Goal: Transaction & Acquisition: Purchase product/service

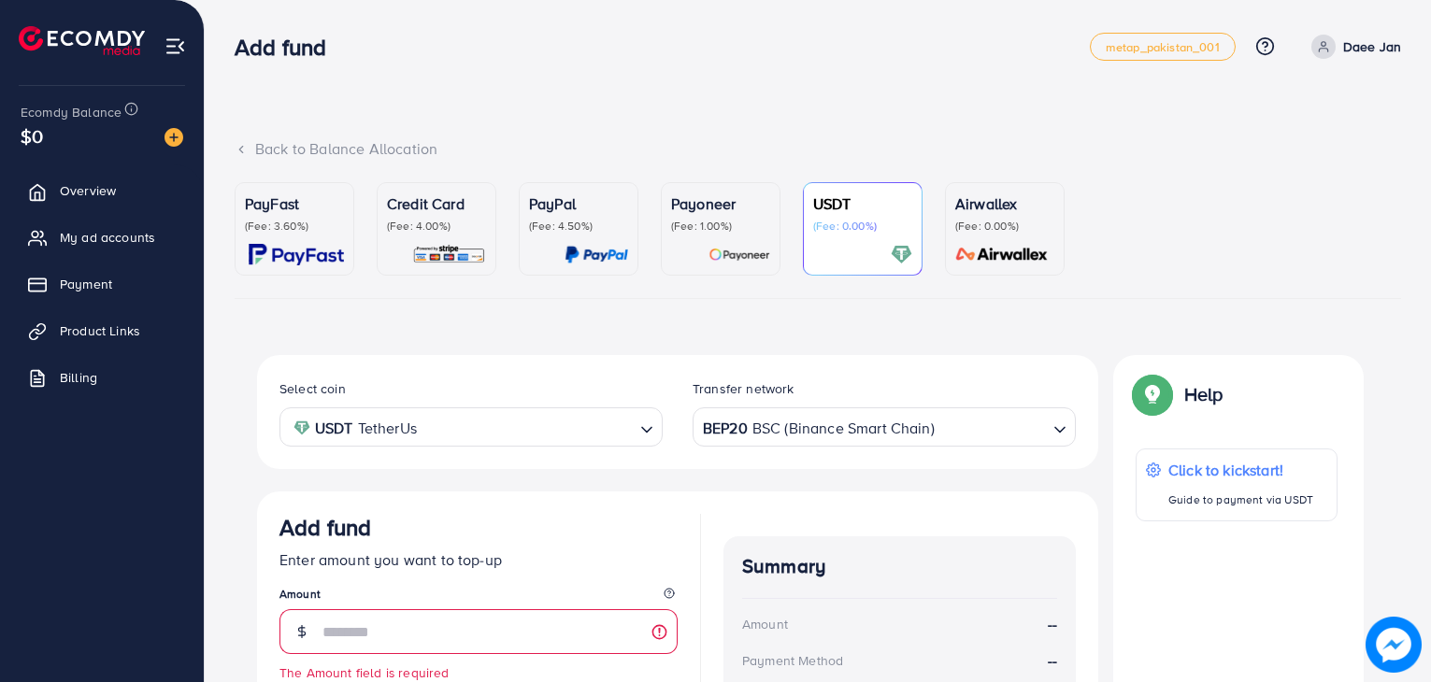
scroll to position [254, 0]
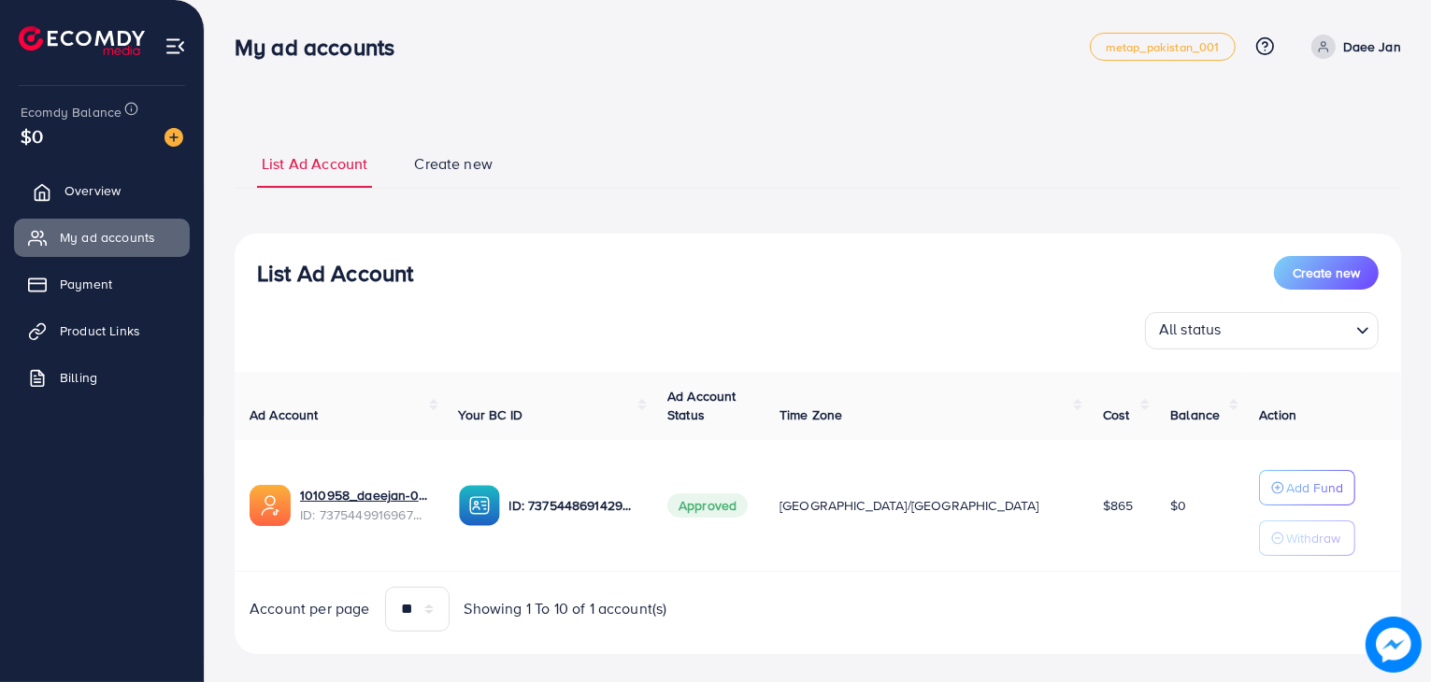
click at [104, 189] on span "Overview" at bounding box center [92, 190] width 56 height 19
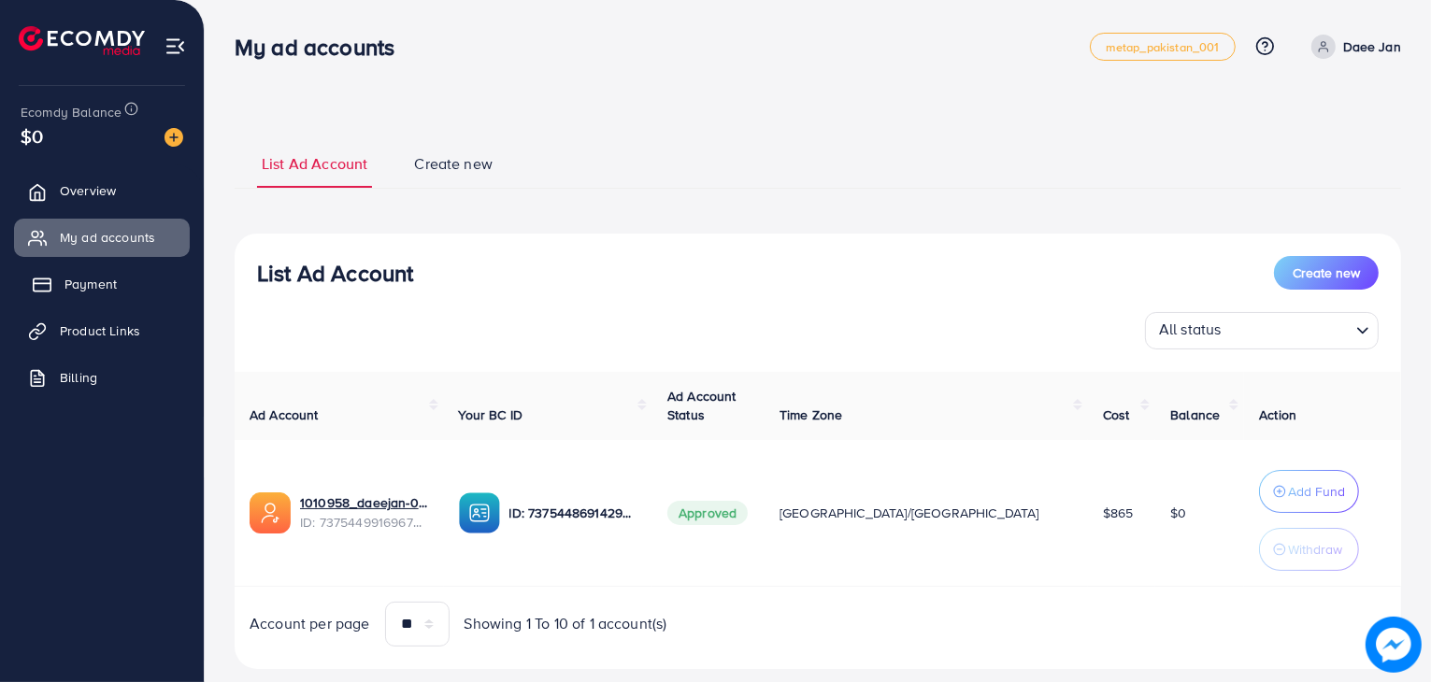
click at [87, 279] on span "Payment" at bounding box center [90, 284] width 52 height 19
click at [86, 278] on span "Payment" at bounding box center [90, 284] width 52 height 19
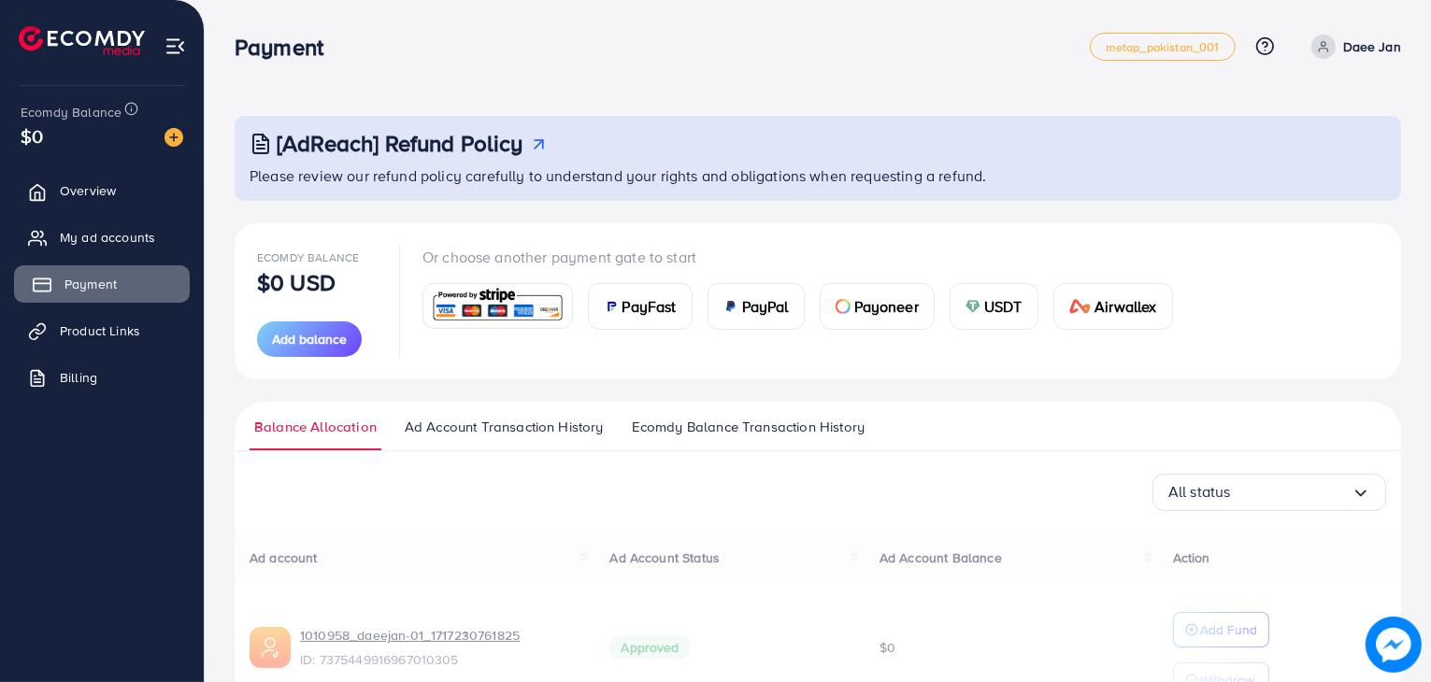
click at [93, 286] on span "Payment" at bounding box center [90, 284] width 52 height 19
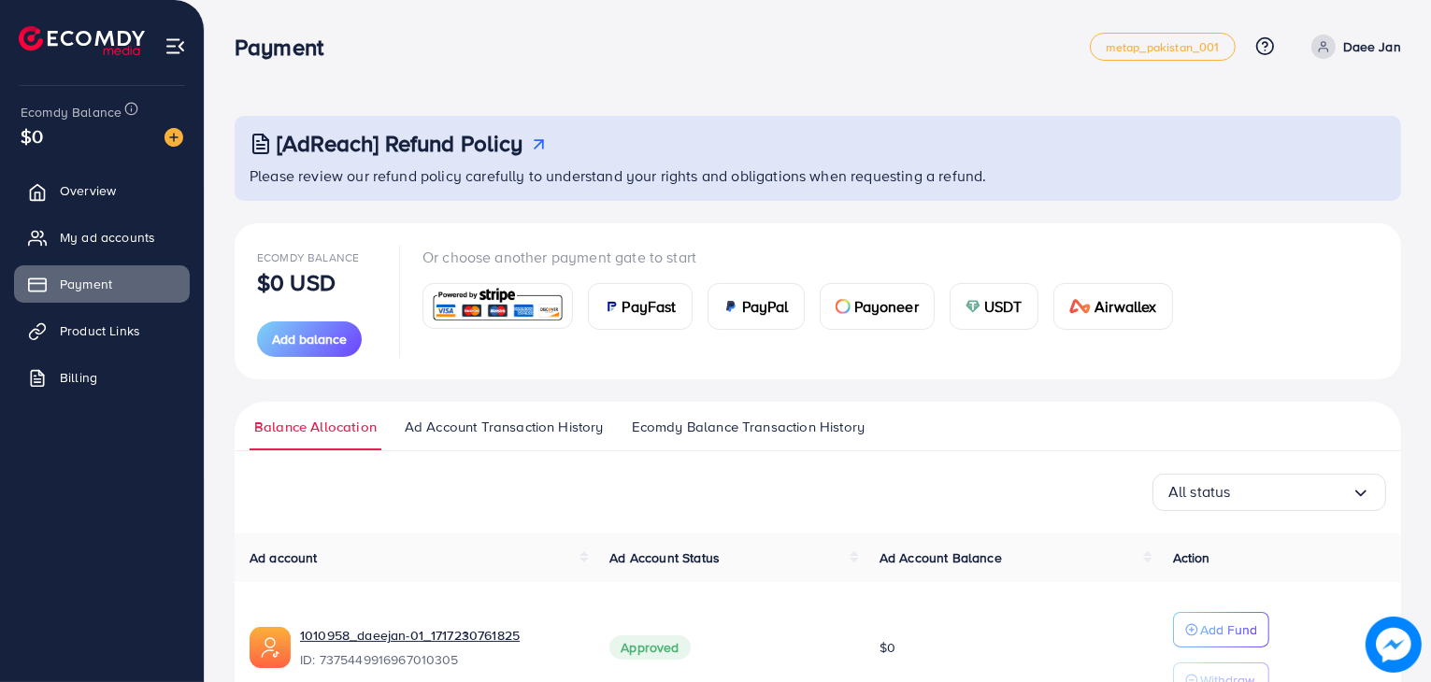
click at [992, 300] on span "USDT" at bounding box center [1003, 306] width 38 height 22
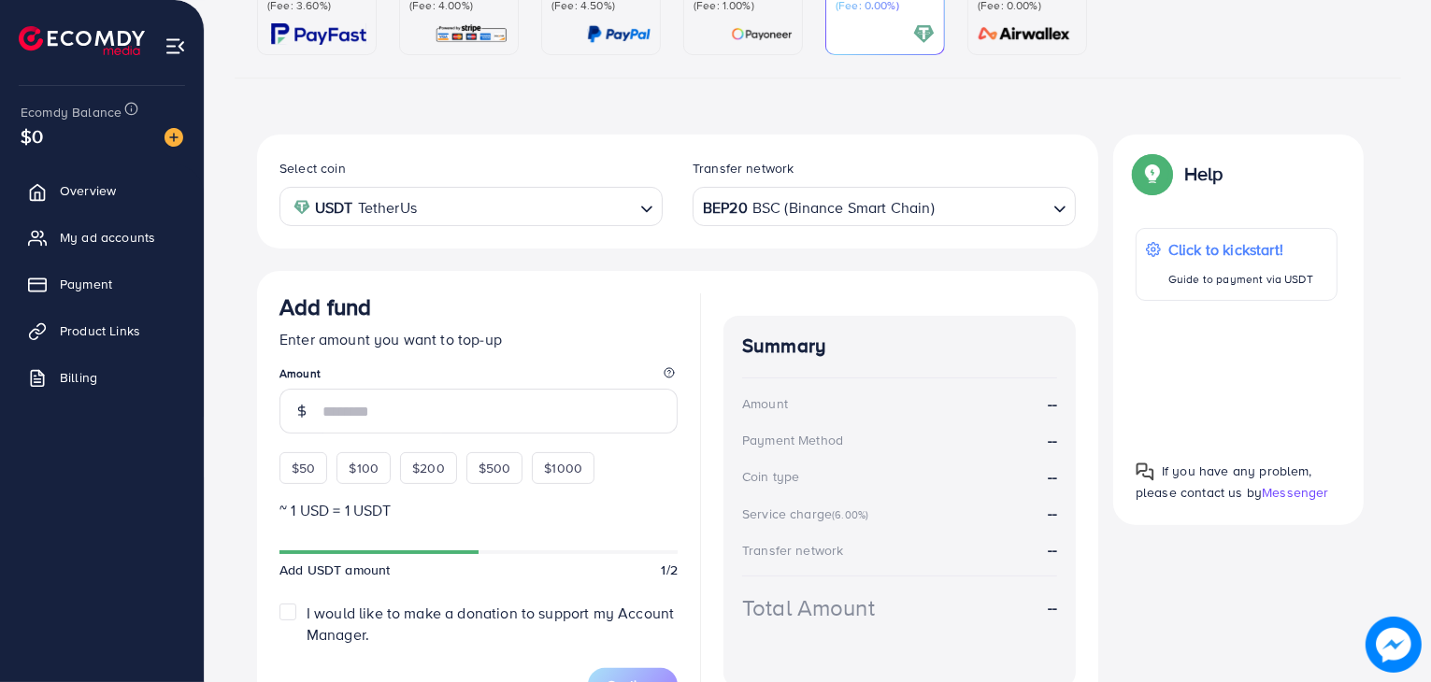
scroll to position [239, 0]
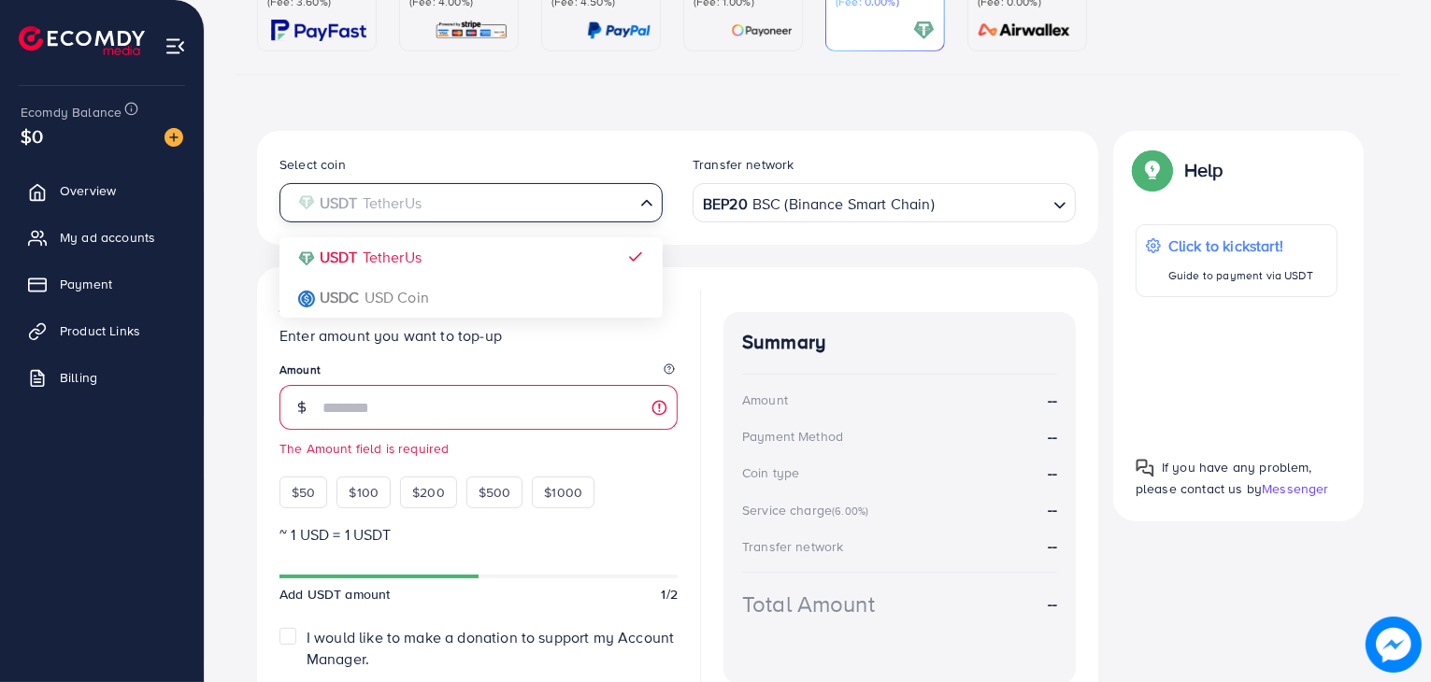
click at [536, 213] on input "Search for option" at bounding box center [460, 203] width 345 height 29
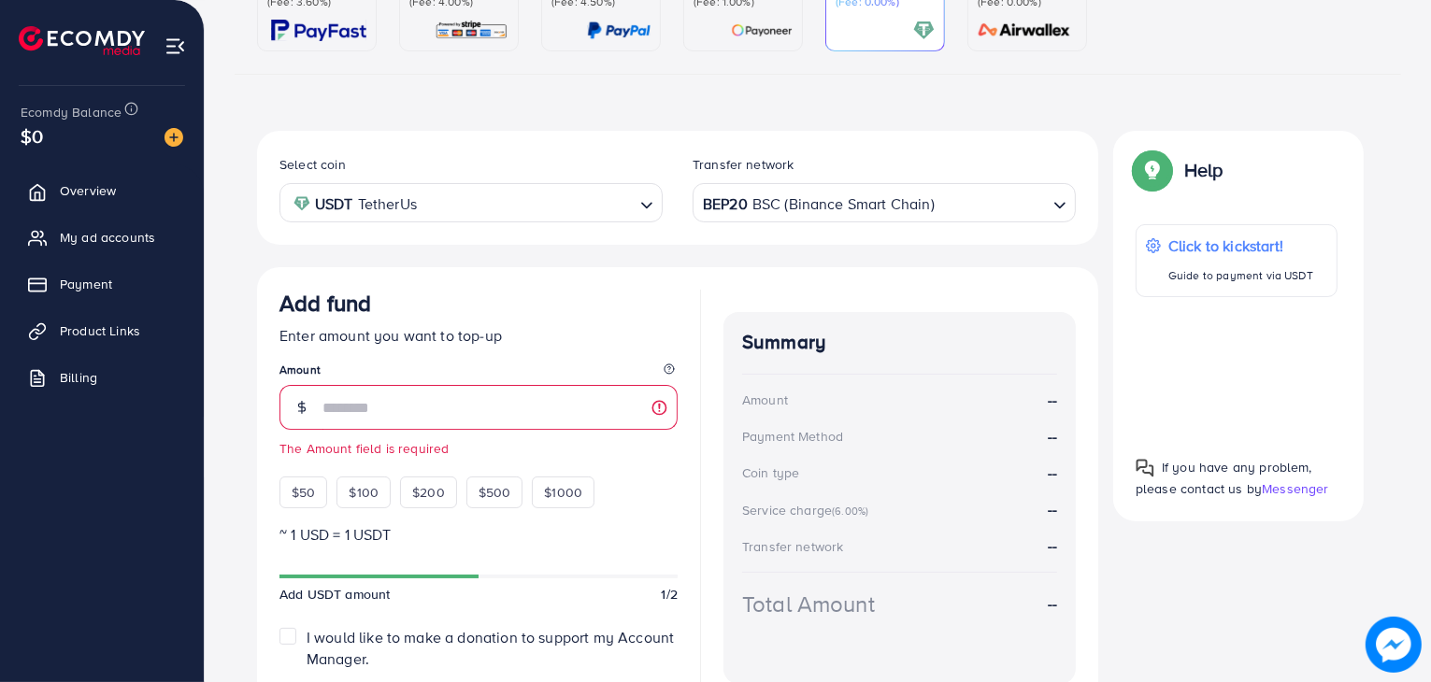
click at [718, 259] on div "Select coin USDT TetherUs Loading... USDT TetherUs USDC USD Coin Transfer netwo…" at bounding box center [677, 440] width 841 height 618
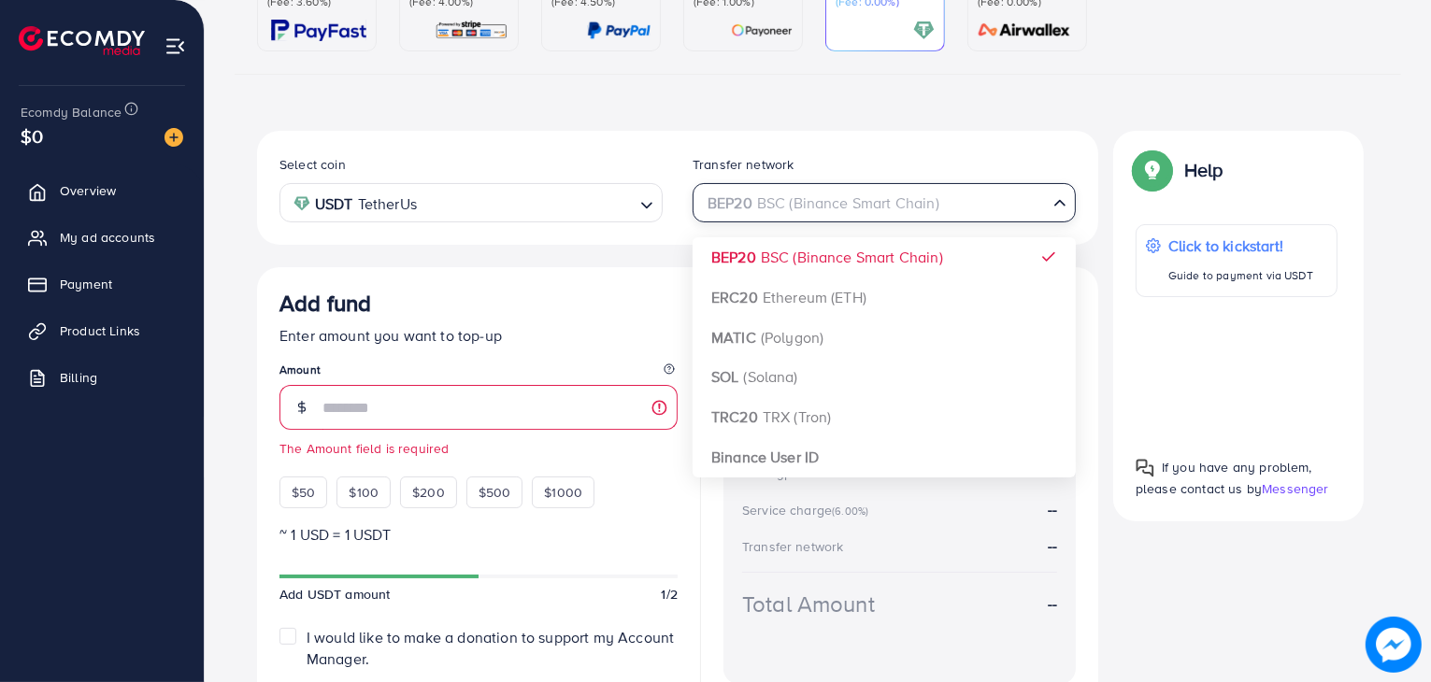
click at [835, 205] on div "BEP20 BSC (Binance Smart Chain)" at bounding box center [873, 201] width 349 height 33
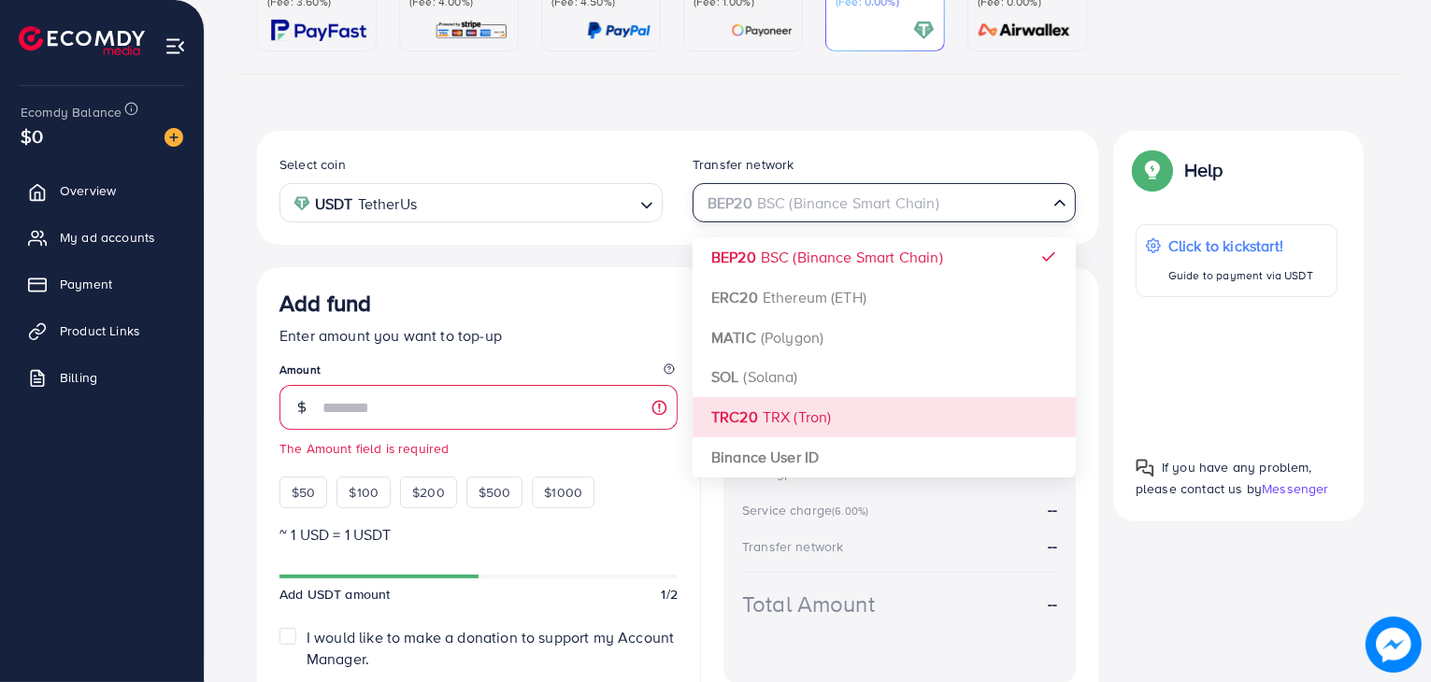
click at [763, 413] on div "Select coin USDT TetherUs Loading... Transfer network BEP20 BSC (Binance Smart …" at bounding box center [677, 440] width 841 height 618
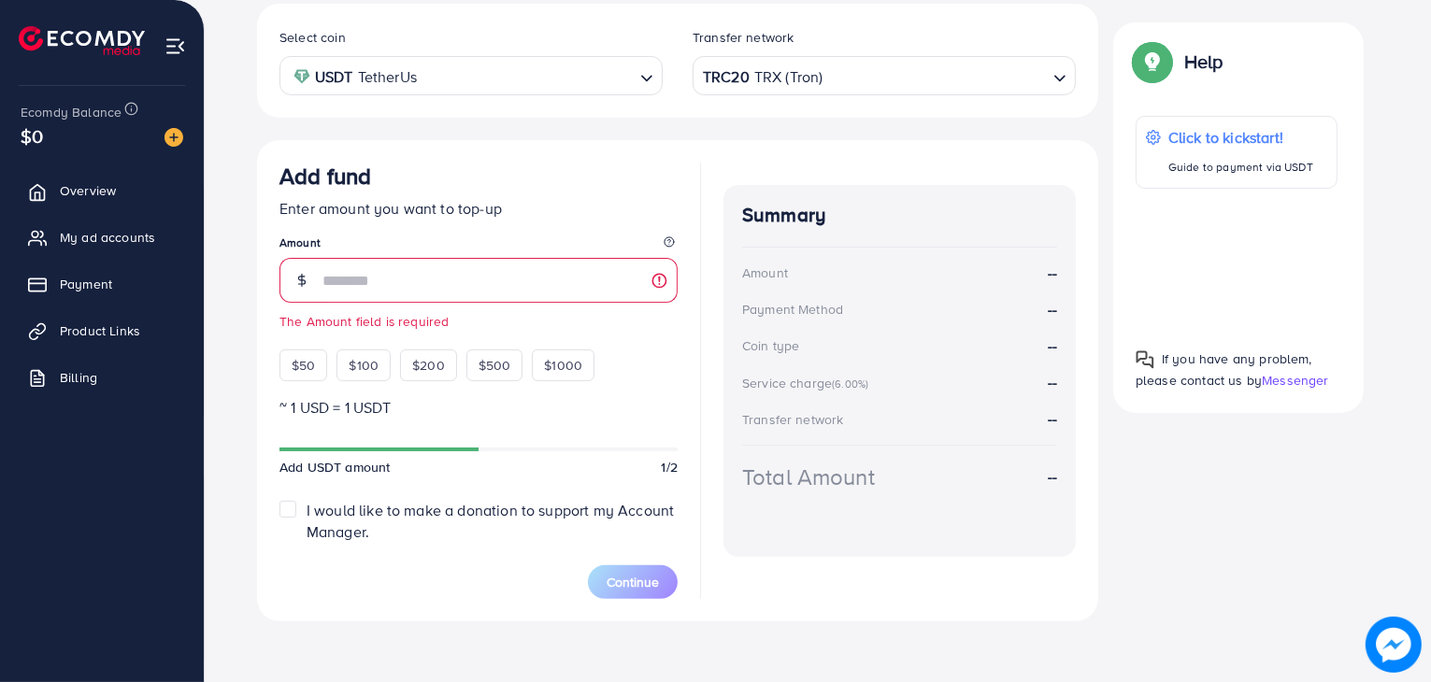
scroll to position [364, 0]
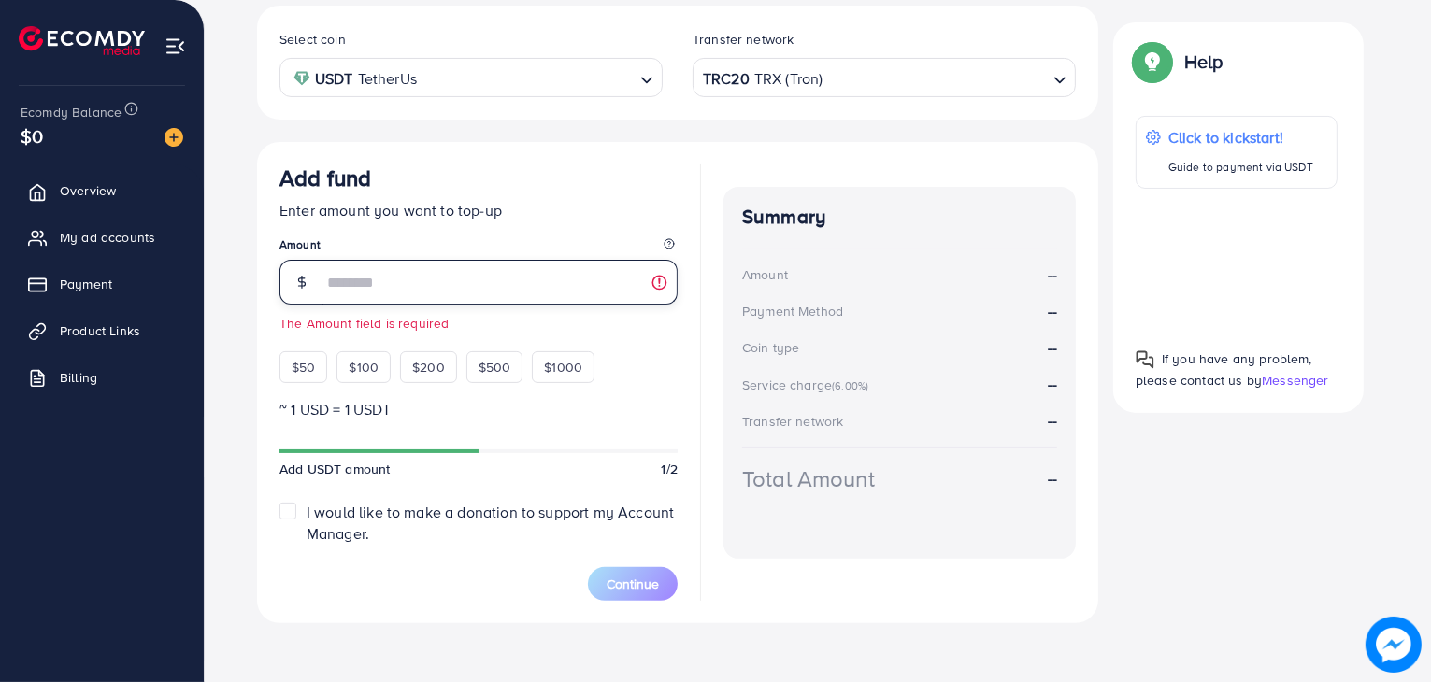
click at [404, 278] on input "number" at bounding box center [499, 282] width 355 height 45
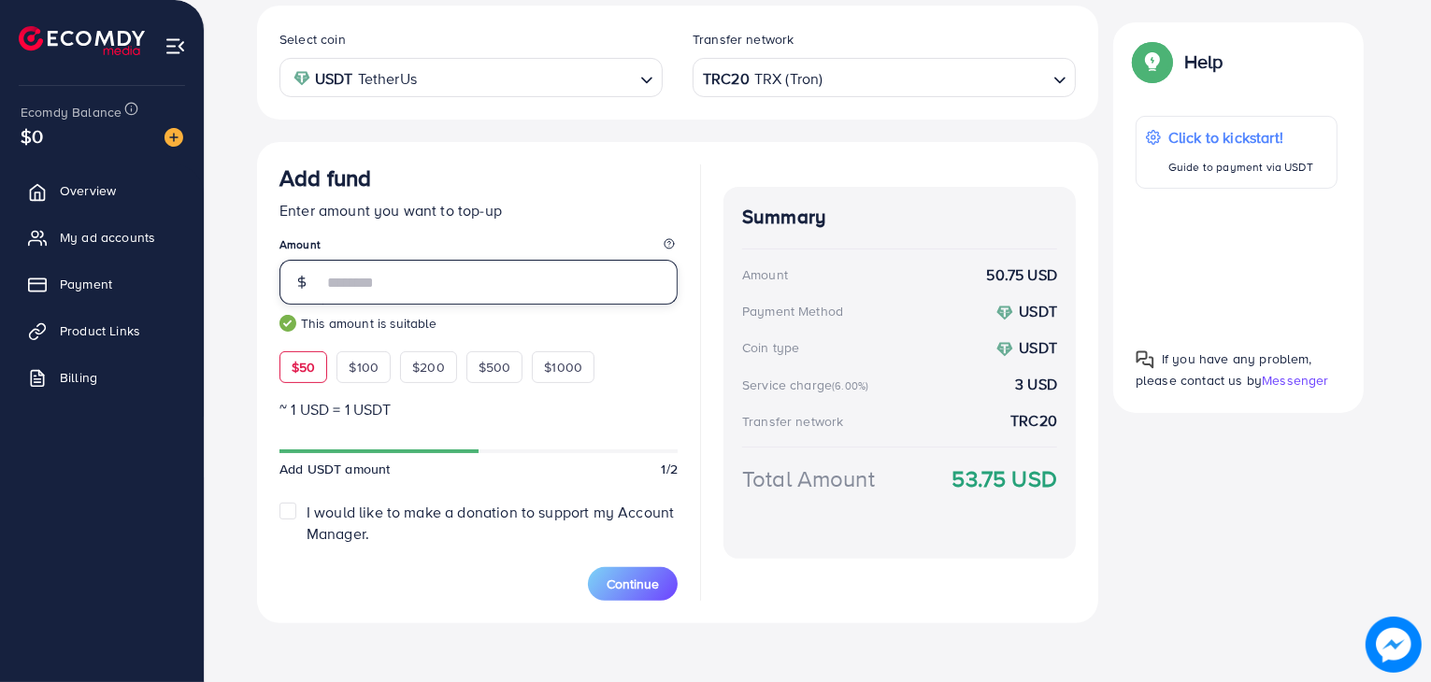
type input "**"
click at [307, 509] on label "I would like to make a donation to support my Account Manager." at bounding box center [492, 523] width 371 height 43
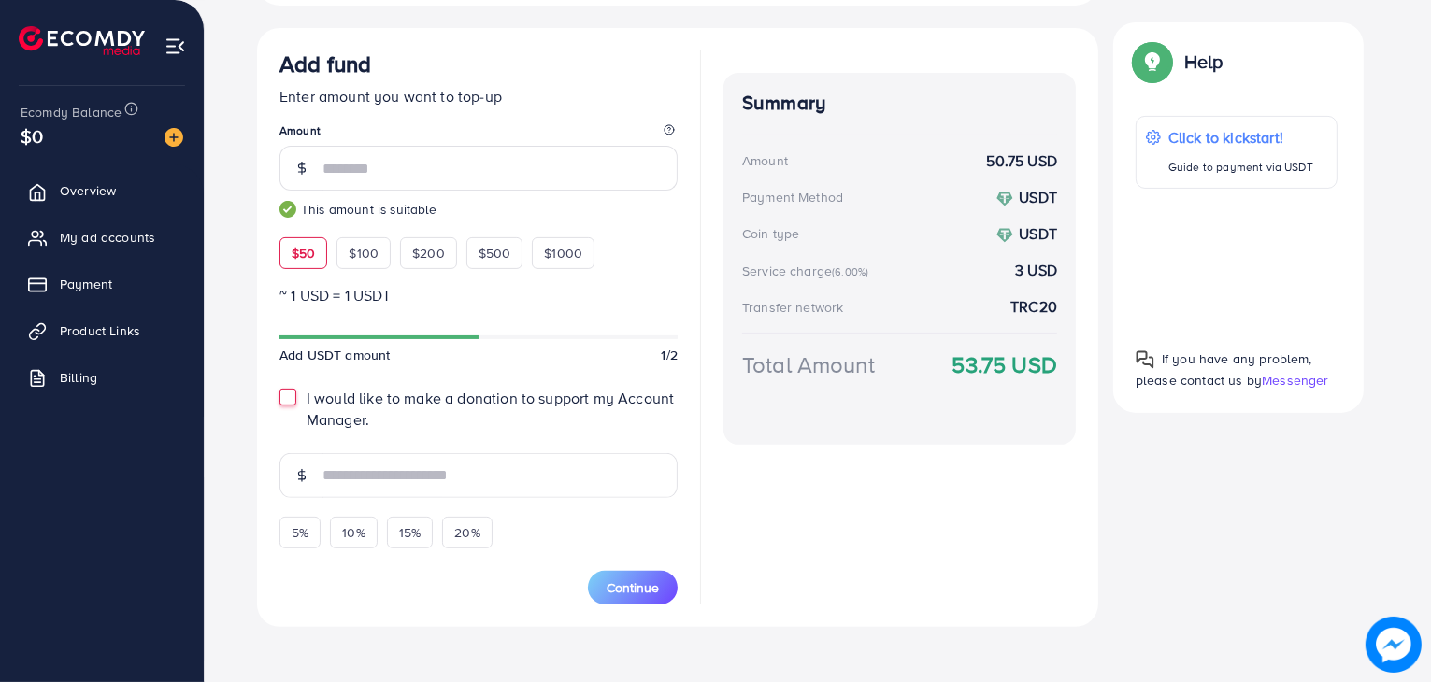
scroll to position [490, 0]
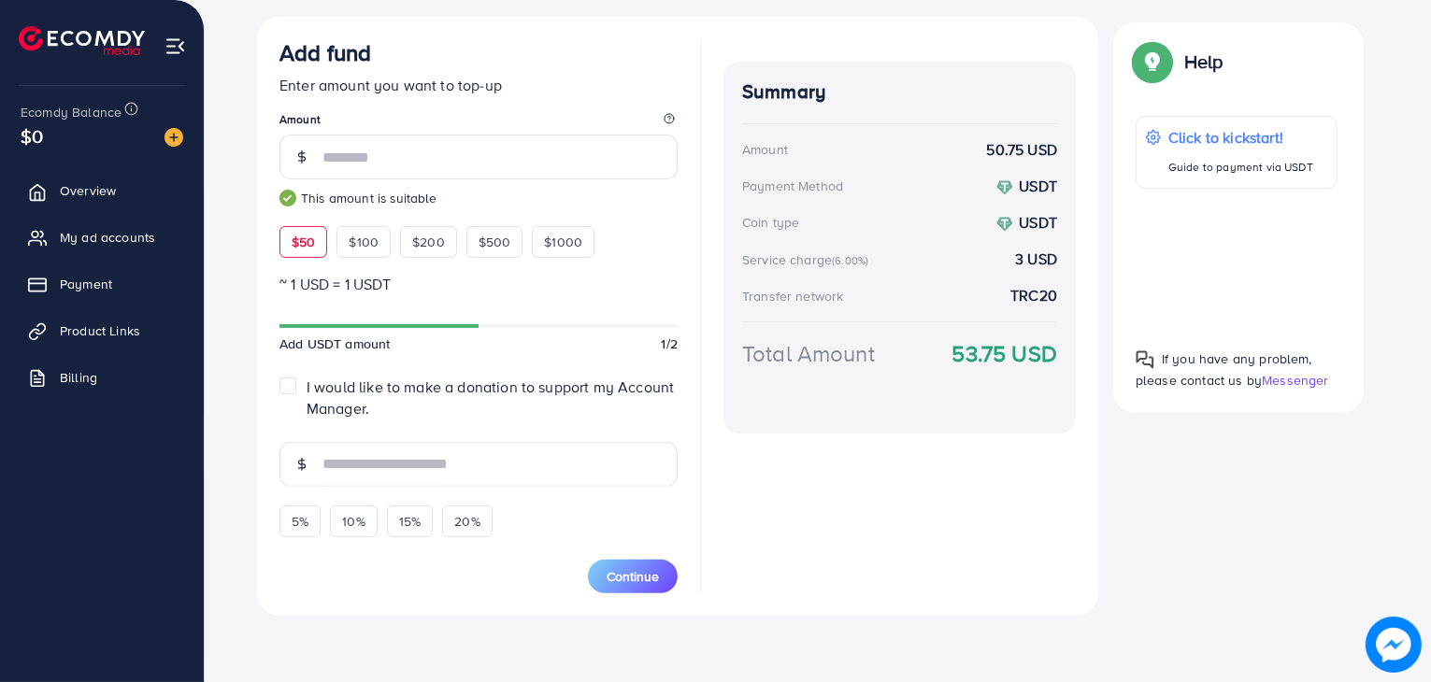
click at [307, 388] on label "I would like to make a donation to support my Account Manager." at bounding box center [492, 398] width 371 height 43
type input "*"
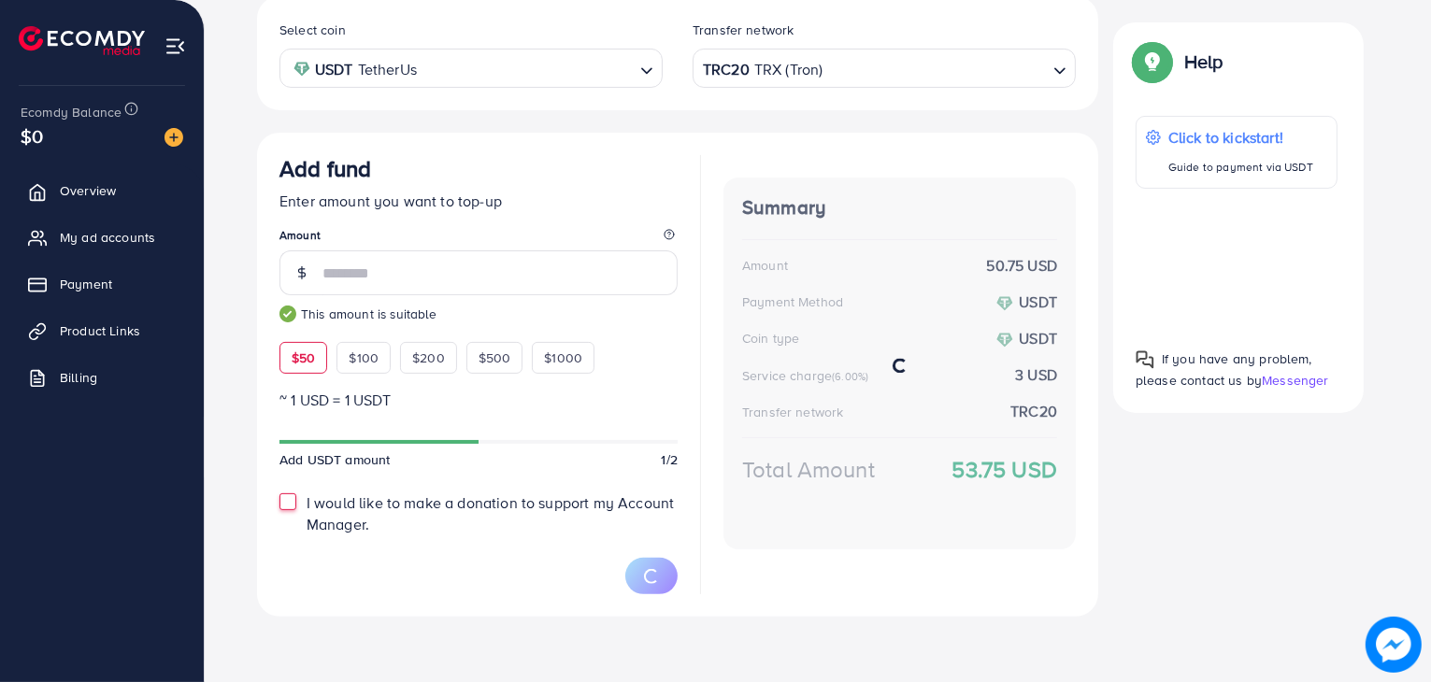
scroll to position [372, 0]
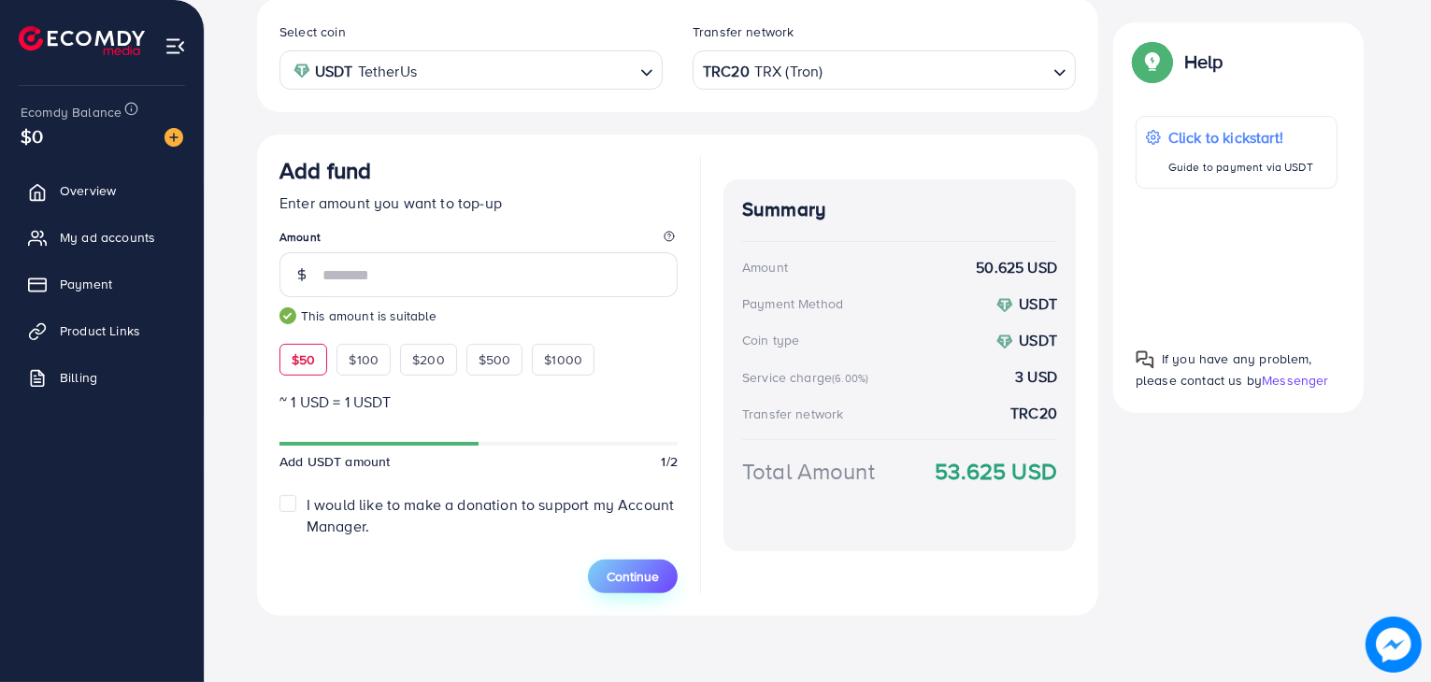
click at [626, 567] on span "Continue" at bounding box center [632, 576] width 52 height 19
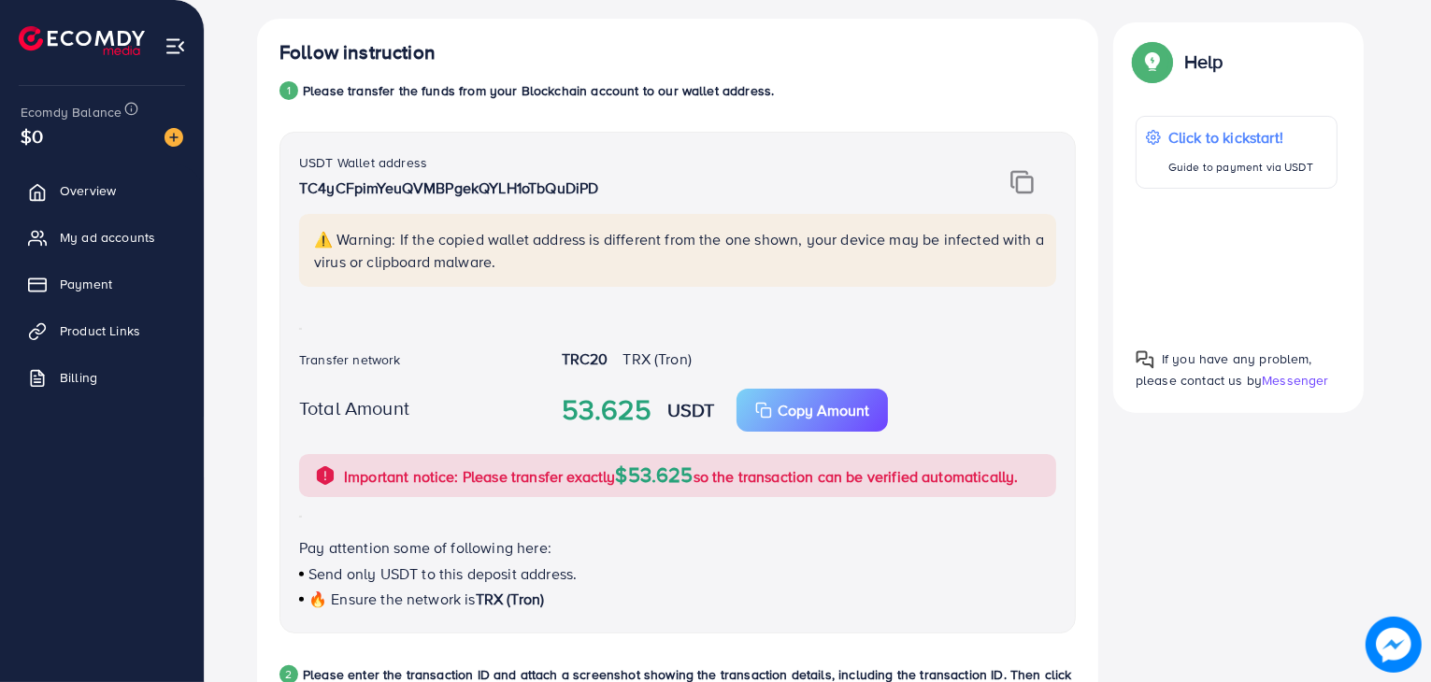
scroll to position [339, 0]
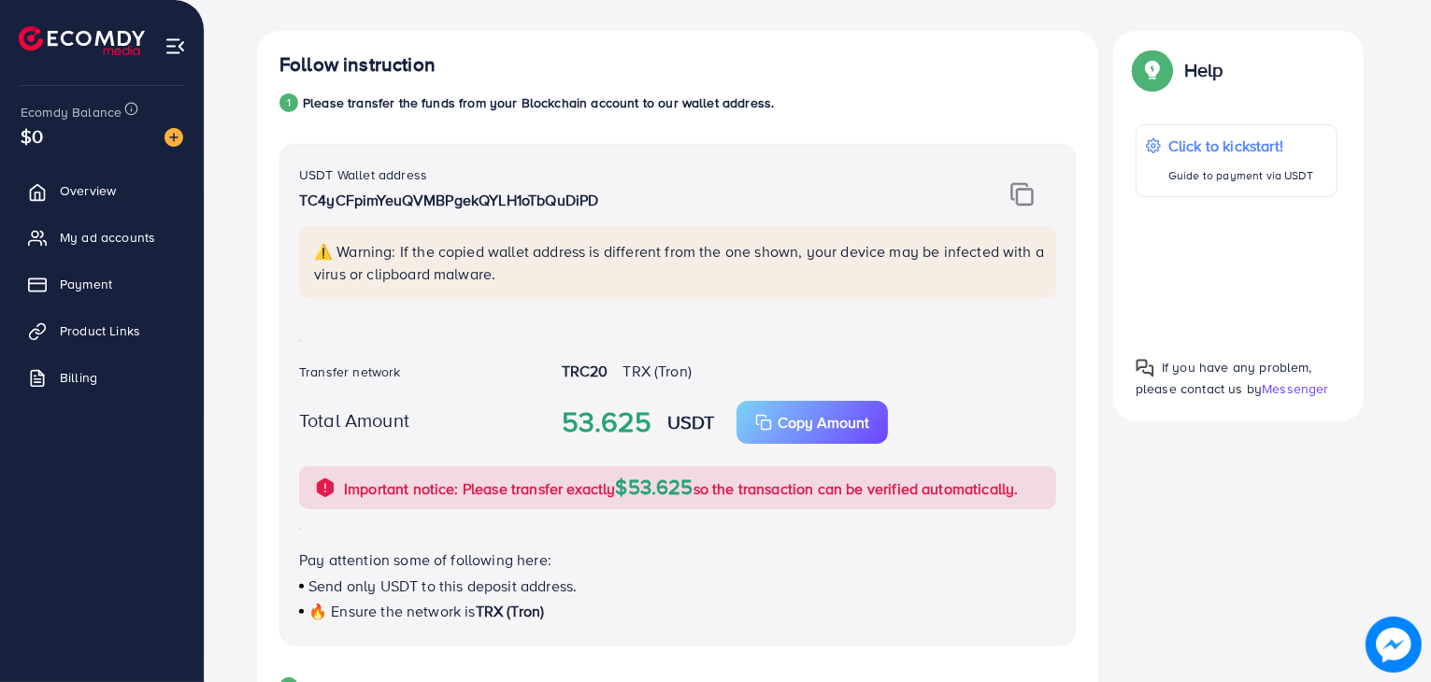
click at [1020, 200] on img at bounding box center [1021, 194] width 23 height 24
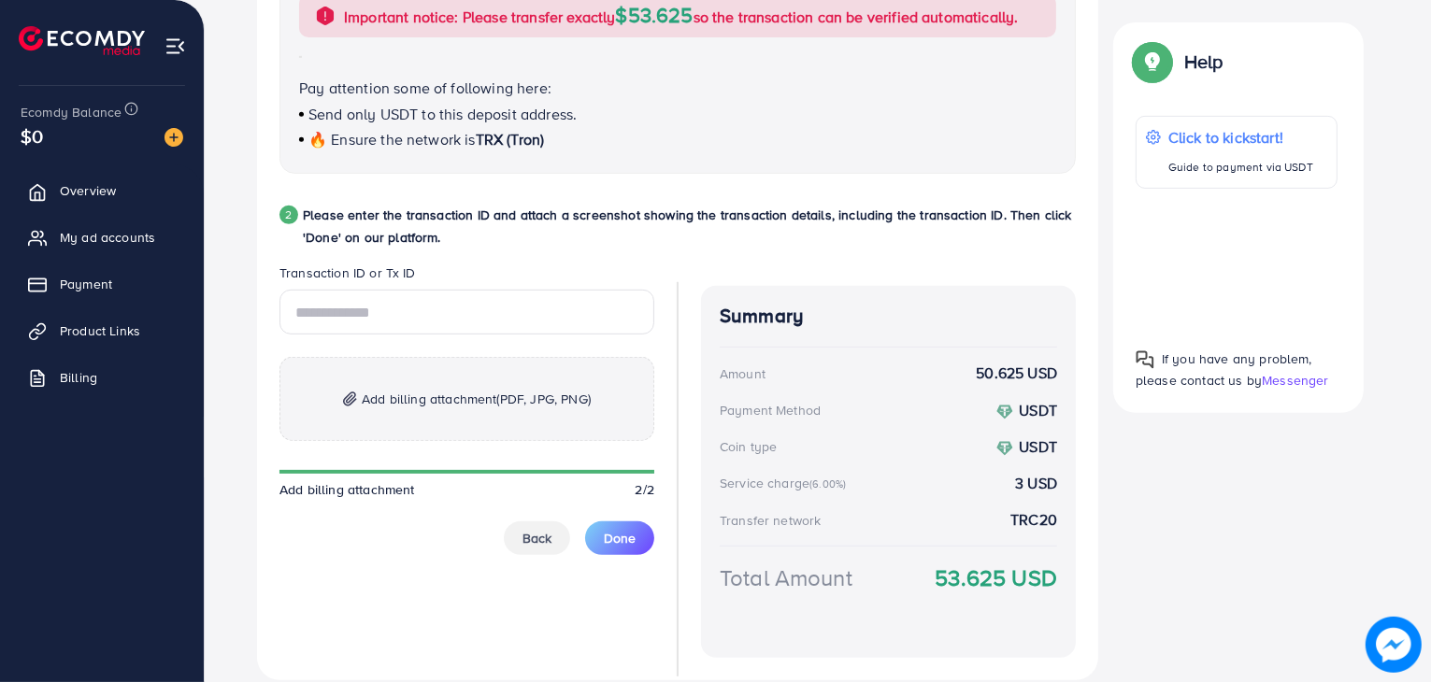
scroll to position [811, 0]
click at [409, 315] on input "text" at bounding box center [466, 312] width 375 height 45
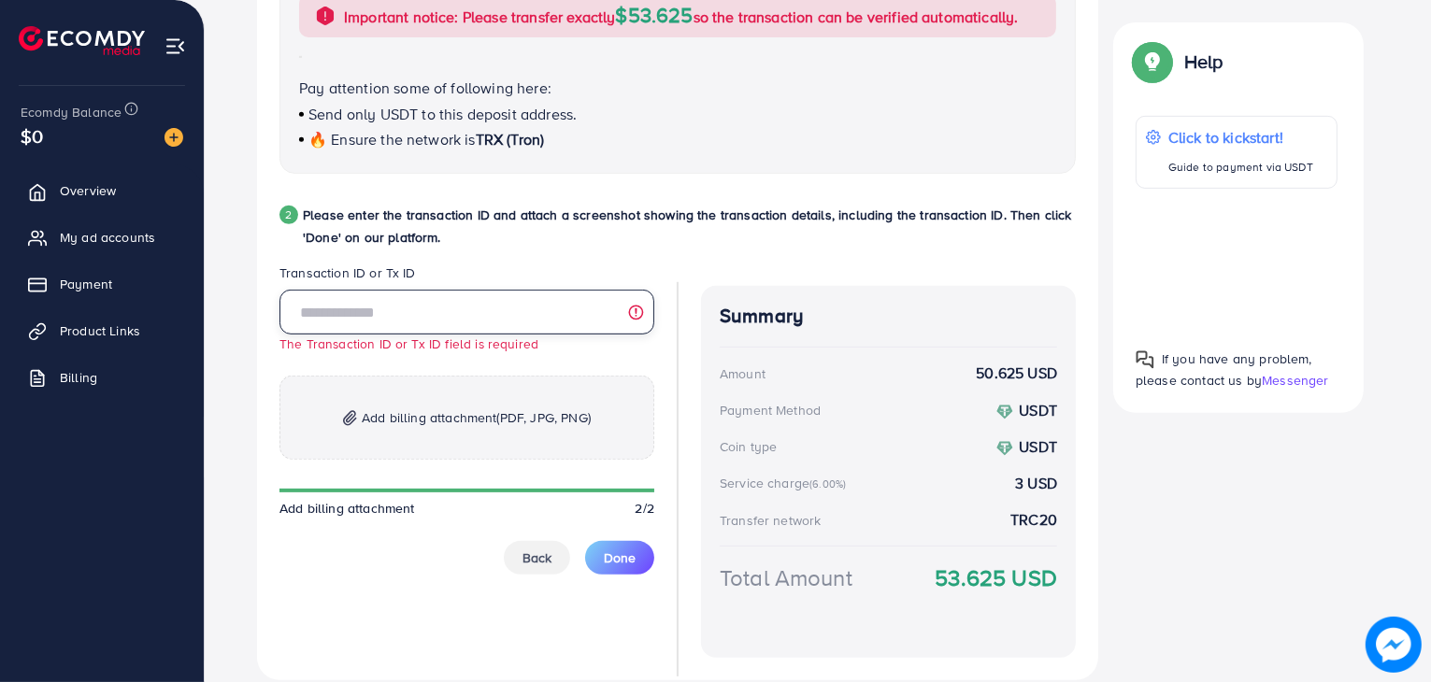
click at [340, 307] on input "text" at bounding box center [466, 312] width 375 height 45
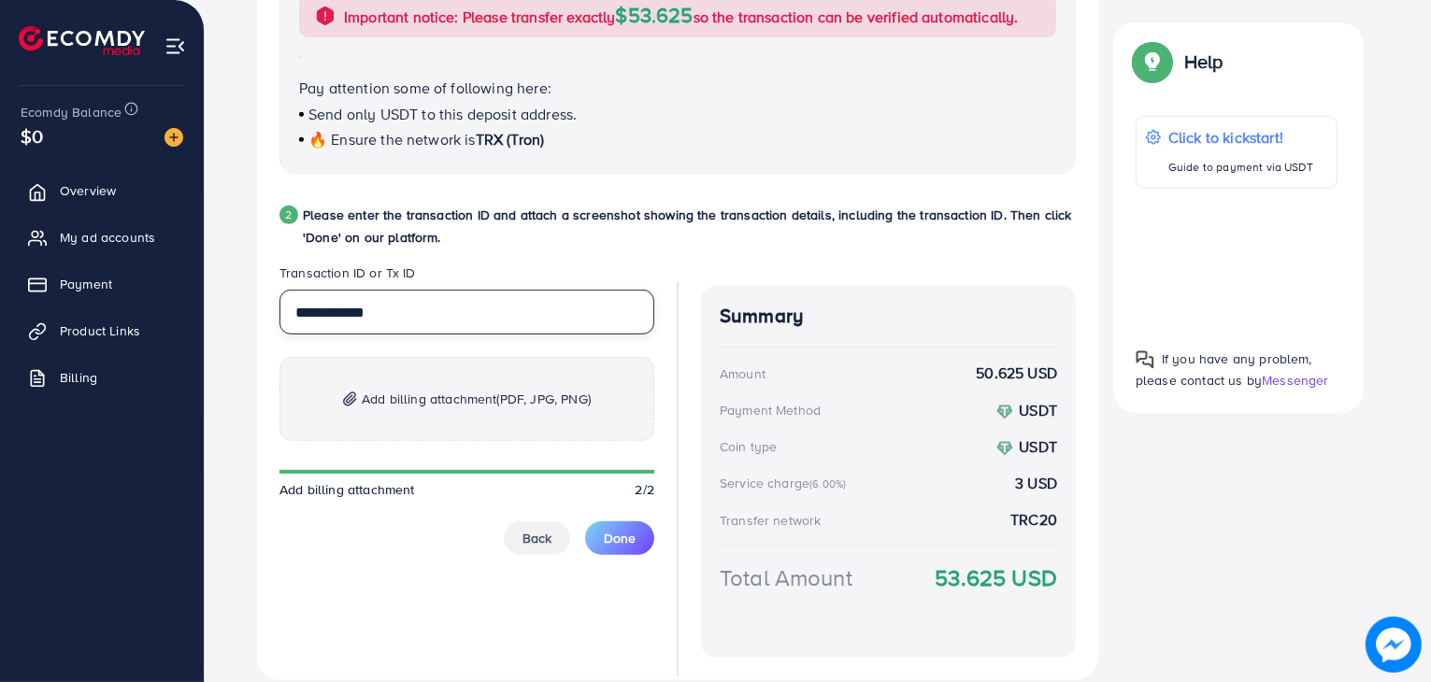
type input "**********"
click at [404, 394] on span "Add billing attachment (PDF, JPG, PNG)" at bounding box center [476, 399] width 229 height 22
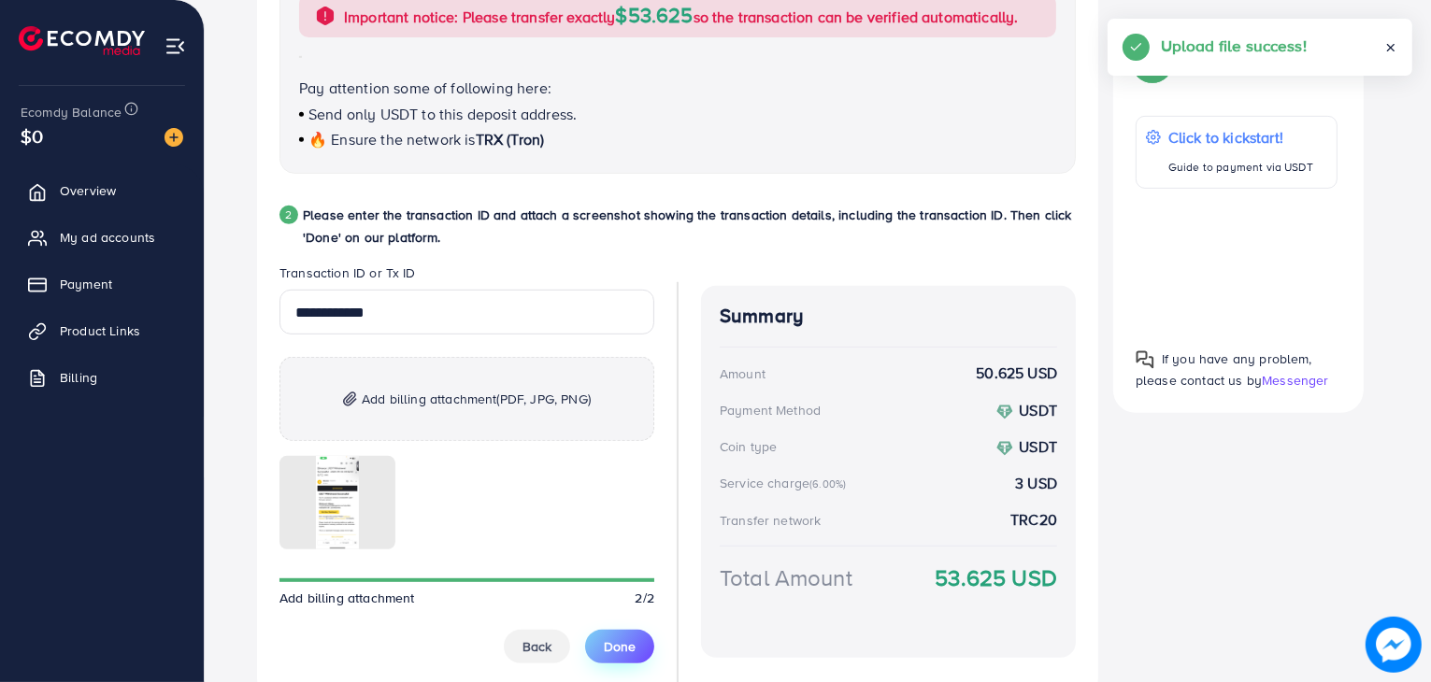
click at [626, 640] on span "Done" at bounding box center [620, 646] width 32 height 19
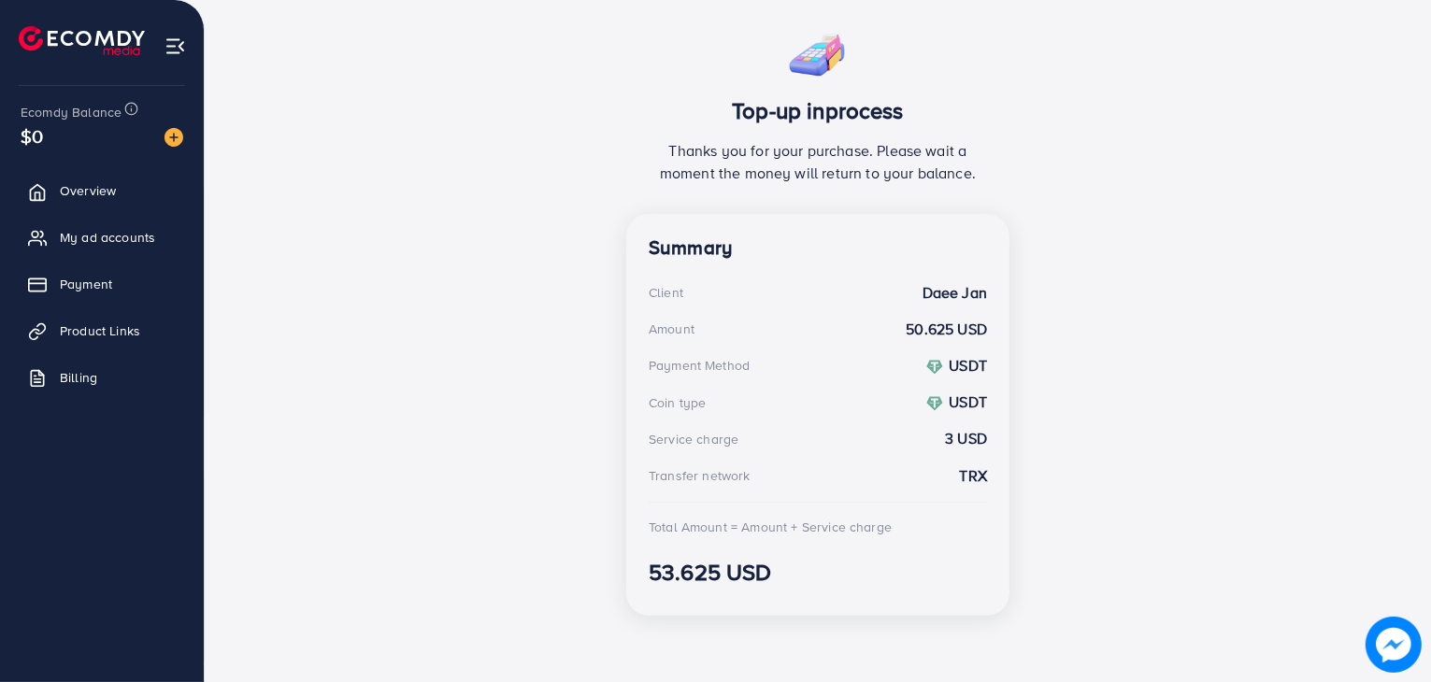
scroll to position [350, 0]
